Goal: Task Accomplishment & Management: Manage account settings

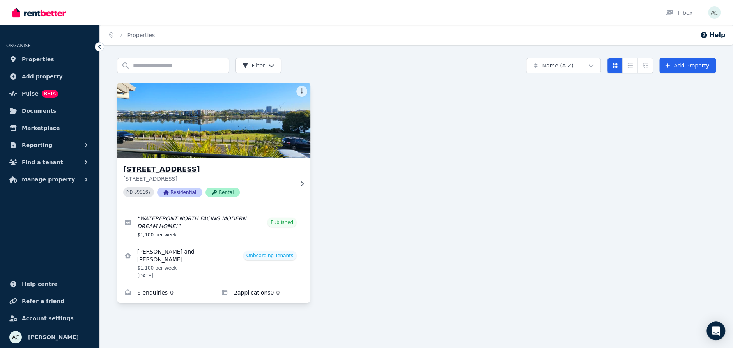
click at [242, 115] on img at bounding box center [213, 120] width 203 height 79
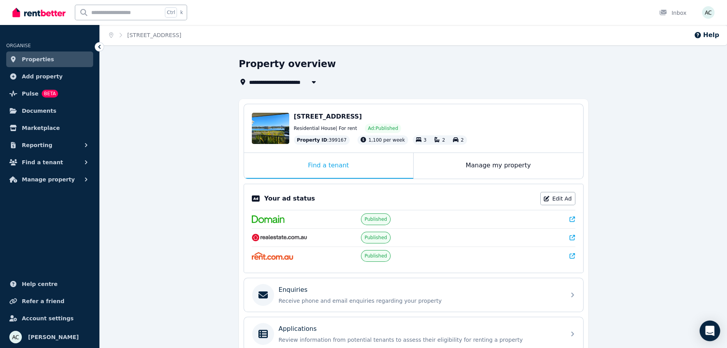
click at [710, 328] on icon "Open Intercom Messenger" at bounding box center [710, 331] width 9 height 10
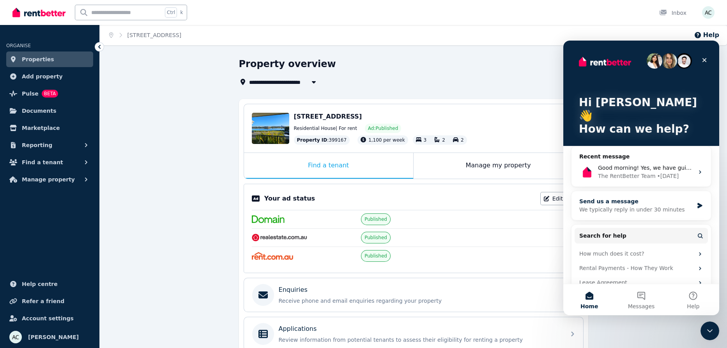
click at [632, 197] on div "Send us a message" at bounding box center [637, 201] width 114 height 8
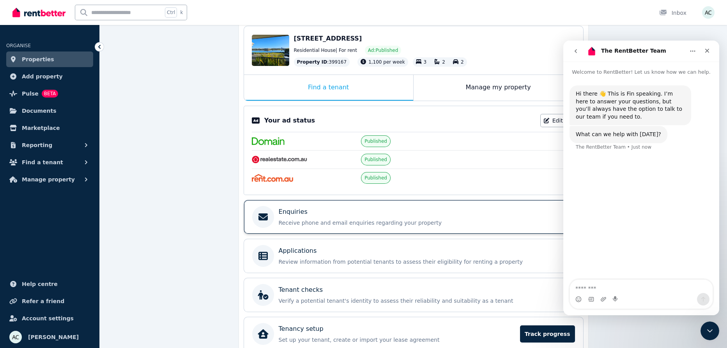
scroll to position [117, 0]
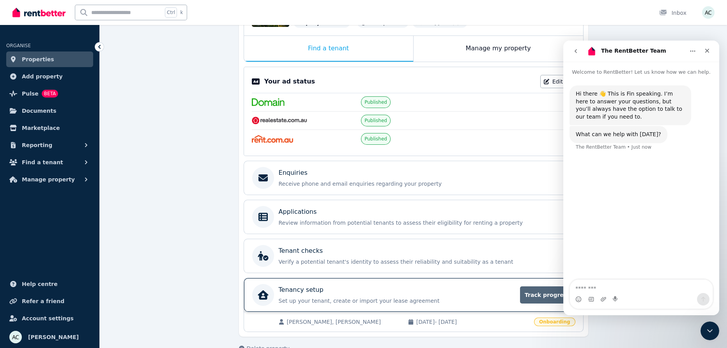
click at [549, 293] on span "Track progress" at bounding box center [547, 294] width 55 height 17
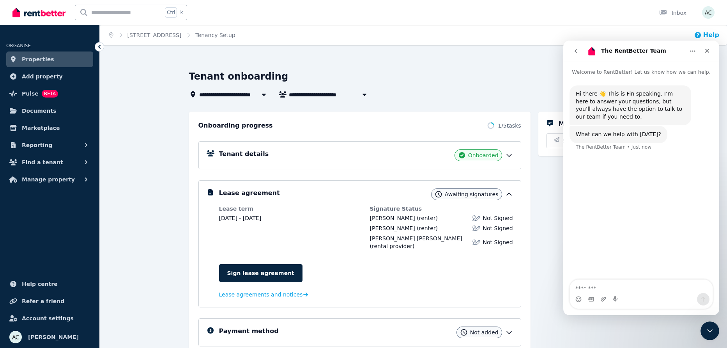
click at [708, 34] on button "Help" at bounding box center [706, 34] width 25 height 9
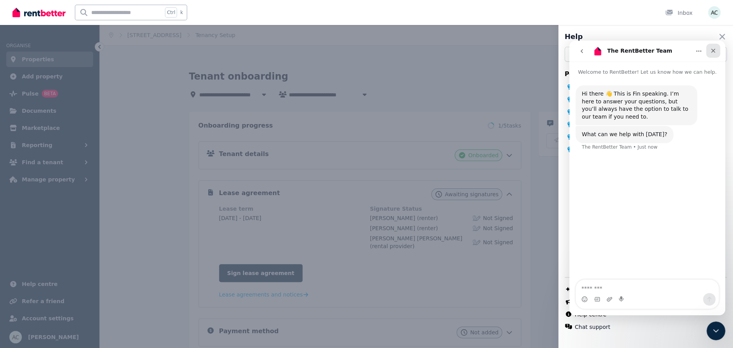
click at [715, 48] on icon "Close" at bounding box center [713, 51] width 6 height 6
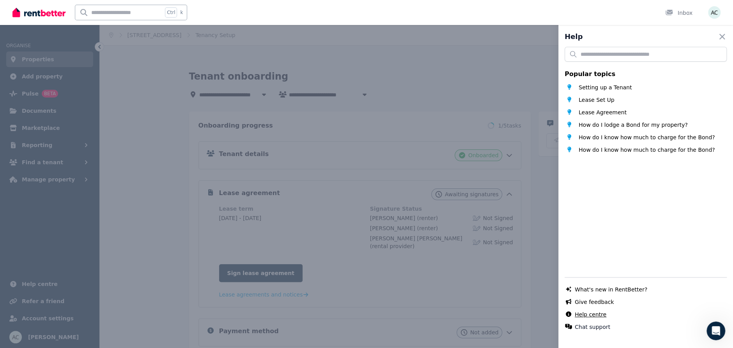
click at [588, 317] on link "Help centre" at bounding box center [591, 315] width 32 height 8
click at [720, 36] on icon "button" at bounding box center [722, 36] width 5 height 5
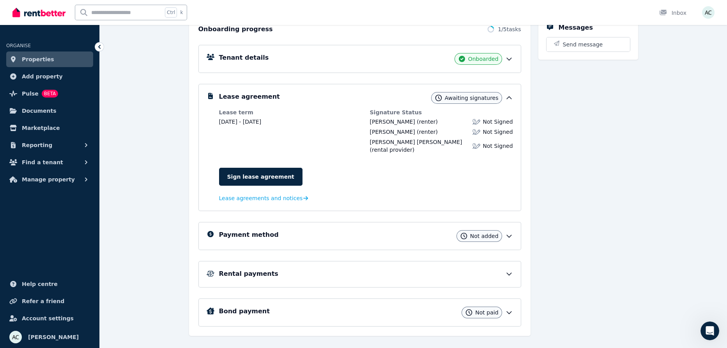
scroll to position [108, 0]
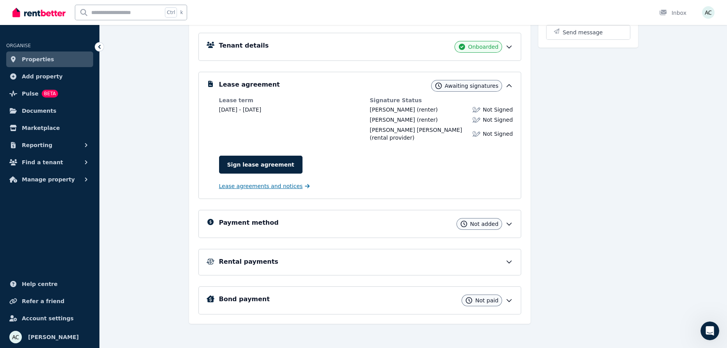
click at [260, 185] on span "Lease agreements and notices" at bounding box center [261, 186] width 84 height 8
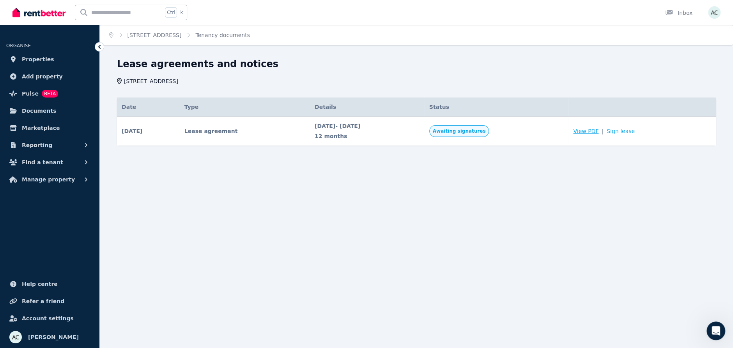
click at [594, 131] on span "View PDF" at bounding box center [585, 131] width 25 height 8
click at [712, 328] on icon "Open Intercom Messenger" at bounding box center [715, 329] width 13 height 13
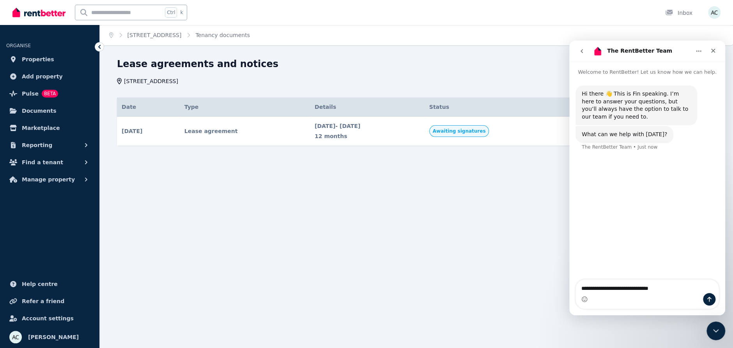
type textarea "**********"
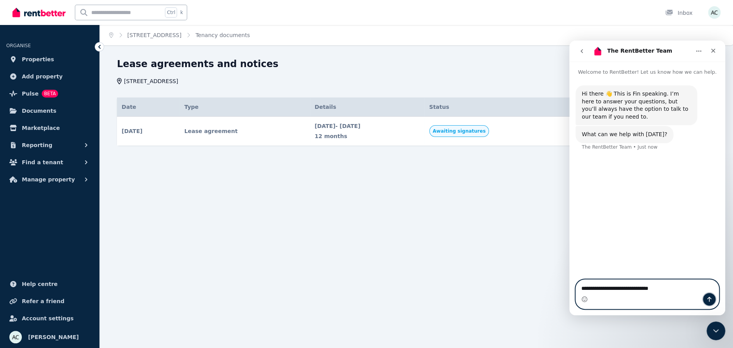
click at [709, 300] on icon "Send a message…" at bounding box center [709, 299] width 6 height 6
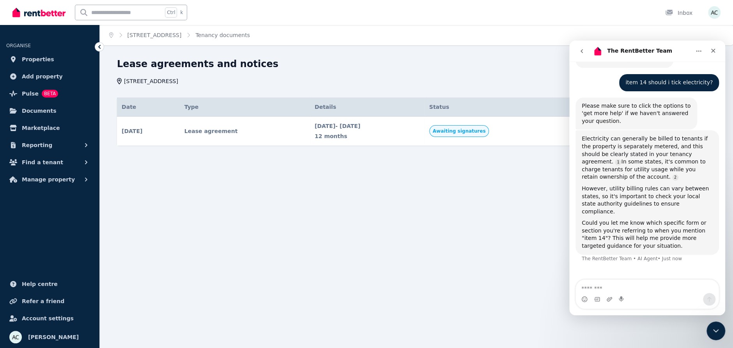
scroll to position [1, 0]
